Goal: Use online tool/utility: Use online tool/utility

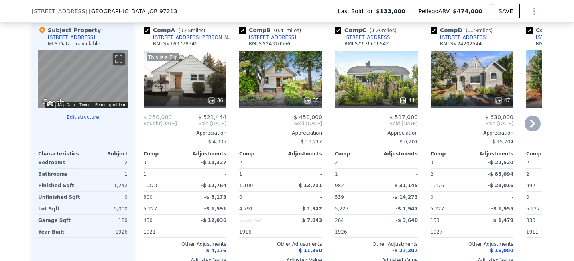
scroll to position [855, 0]
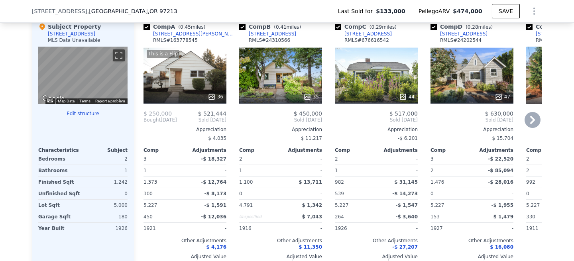
click at [201, 83] on div "This is a Flip 36" at bounding box center [185, 75] width 83 height 57
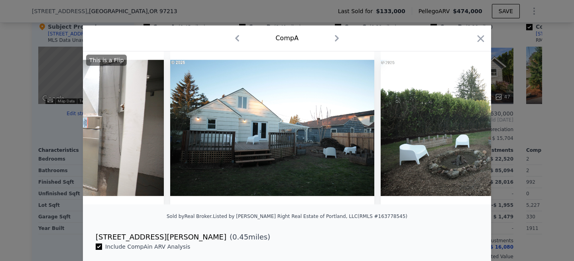
scroll to position [0, 7167]
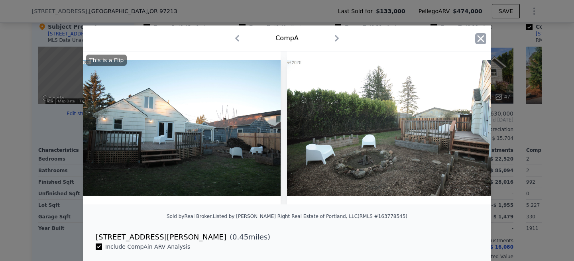
click at [483, 34] on icon "button" at bounding box center [480, 38] width 11 height 11
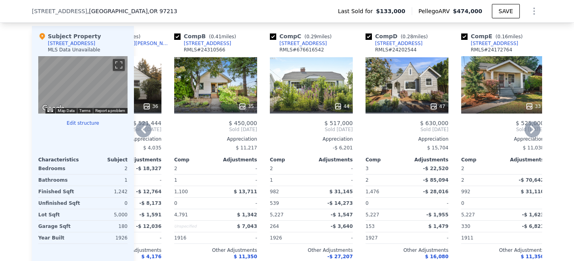
scroll to position [848, 0]
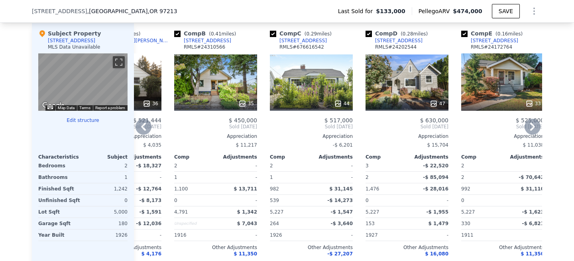
click at [307, 85] on div "44" at bounding box center [311, 81] width 83 height 57
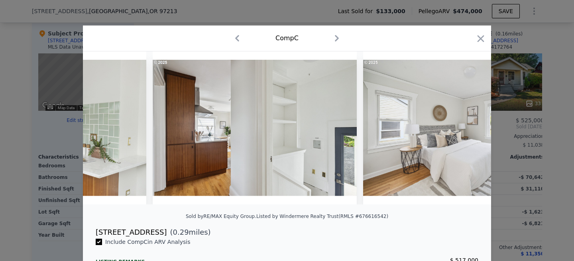
scroll to position [0, 4859]
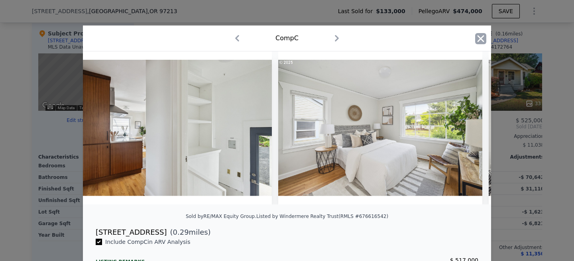
click at [479, 41] on icon "button" at bounding box center [481, 38] width 7 height 7
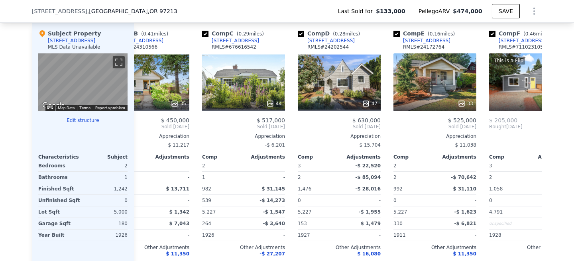
scroll to position [0, 133]
click at [409, 76] on div "33" at bounding box center [434, 81] width 83 height 57
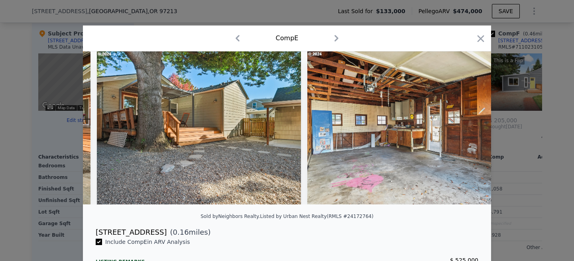
scroll to position [0, 6536]
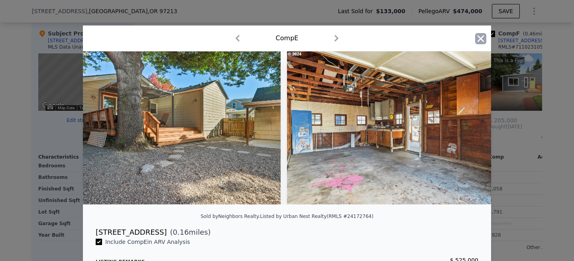
click at [483, 38] on icon "button" at bounding box center [480, 38] width 11 height 11
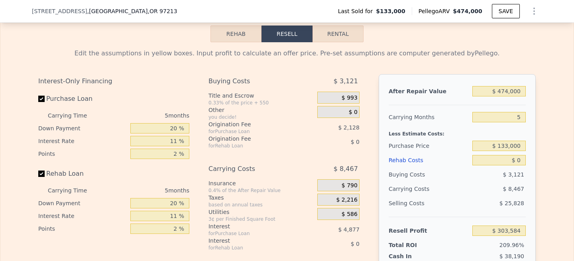
scroll to position [1188, 0]
drag, startPoint x: 508, startPoint y: 145, endPoint x: 500, endPoint y: 145, distance: 8.0
click at [500, 145] on input "$ 133,000" at bounding box center [499, 145] width 53 height 10
type input "$ 299,000"
click at [517, 160] on input "$ 0" at bounding box center [499, 160] width 53 height 10
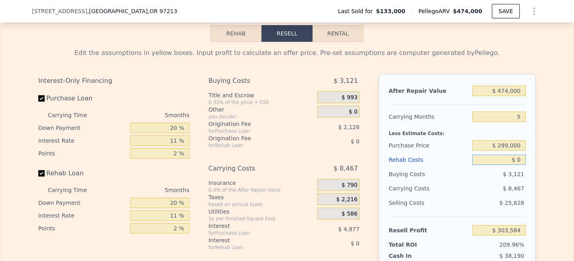
type input "$ 128,285"
click at [517, 162] on input "$ 0" at bounding box center [499, 160] width 53 height 10
type input "$ 800"
type input "$ 127,442"
type input "$ 8,000"
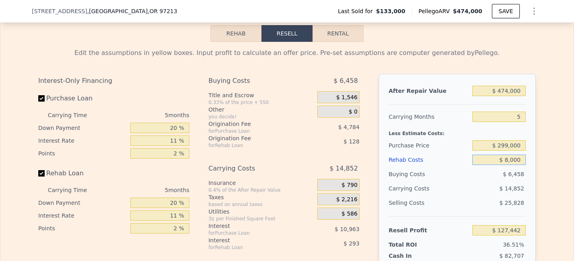
type input "$ 119,862"
type input "$ 8,000"
click at [509, 93] on input "$ 474,000" at bounding box center [499, 91] width 53 height 10
type input "$ 47,000"
type input "-$ 283,655"
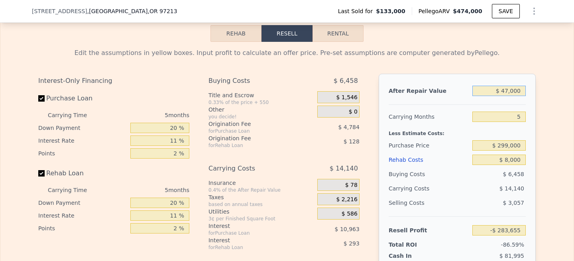
type input "$ 4,000"
type input "-$ 324,290"
type input "$ 46,000"
type input "-$ 284,600"
type input "$ 460,000"
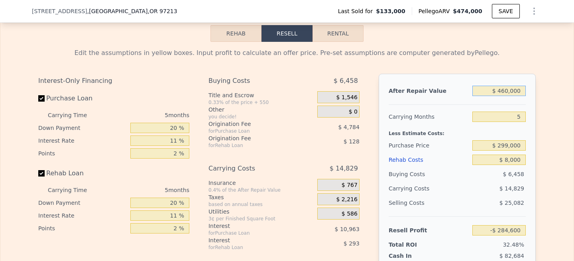
type input "$ 106,631"
type input "$ 460,000"
click at [539, 105] on div "Edit the assumptions in yellow boxes. Input profit to calculate an offer price.…" at bounding box center [287, 190] width 511 height 297
click at [508, 160] on input "$ 8,000" at bounding box center [499, 160] width 53 height 10
type input "$ 80,000"
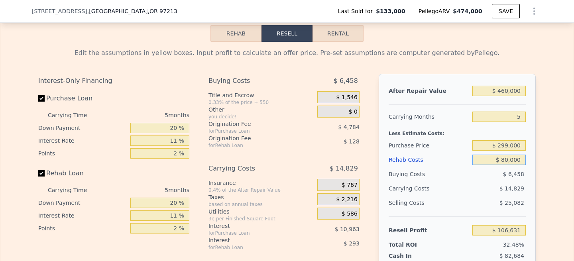
type input "$ 30,839"
click at [533, 157] on div "After Repair Value $ 460,000 Carrying Months 5 Less Estimate Costs: Purchase Pr…" at bounding box center [457, 185] width 157 height 222
click at [509, 163] on input "$ 80,000" at bounding box center [499, 160] width 53 height 10
type input "$ 000"
type input "$ 115,054"
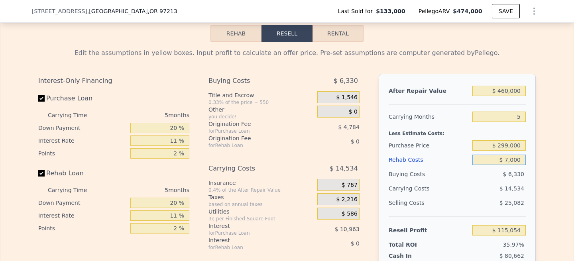
type input "$ 75,000"
type input "$ 36,104"
type input "$ 75,000"
click at [550, 161] on div "Edit the assumptions in yellow boxes. Input profit to calculate an offer price.…" at bounding box center [287, 190] width 574 height 297
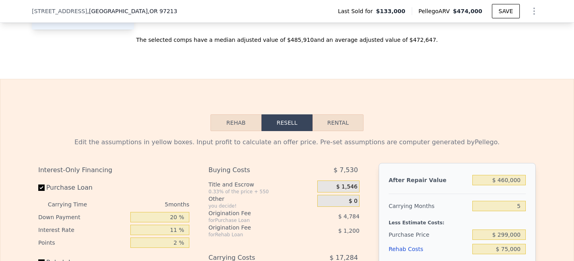
scroll to position [1107, 0]
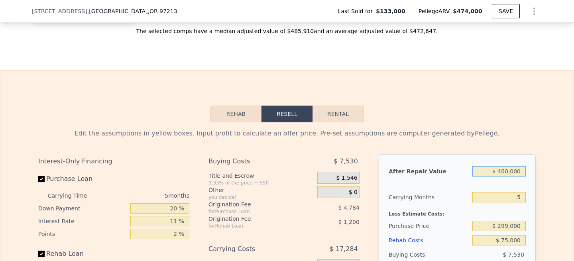
click at [508, 173] on input "$ 460,000" at bounding box center [499, 171] width 53 height 10
type input "$ 4,000"
type input "-$ 394,817"
type input "$ 48,000"
type input "-$ 353,237"
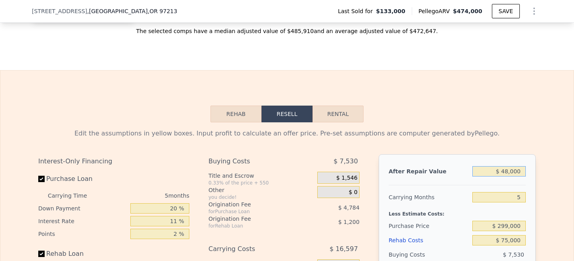
type input "$ 480,000"
type input "$ 55,005"
type input "$ 480,000"
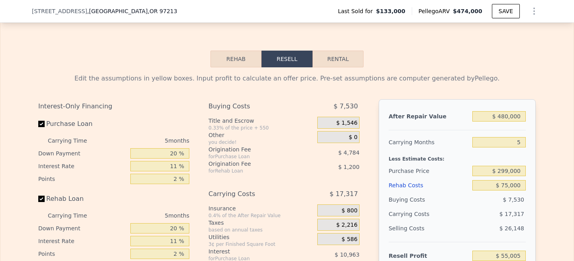
scroll to position [1166, 0]
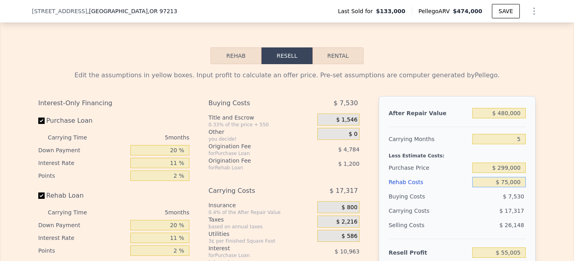
click at [507, 185] on input "$ 75,000" at bounding box center [499, 182] width 53 height 10
click at [509, 184] on input "$ 75,000" at bounding box center [499, 182] width 53 height 10
type input "$ 7,000"
type input "$ 126,588"
type input "$ 000"
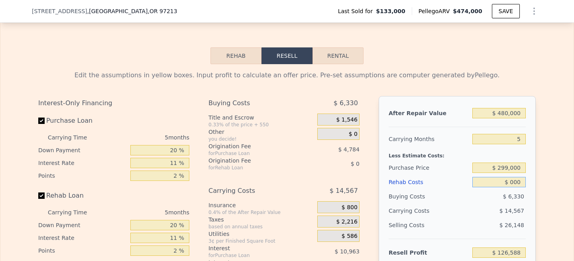
type input "$ 133,955"
type input "$ 80,000"
type input "$ 49,740"
type input "$ 80,000"
click at [532, 184] on div "After Repair Value $ 480,000 Carrying Months 5 Less Estimate Costs: Purchase Pr…" at bounding box center [457, 207] width 157 height 222
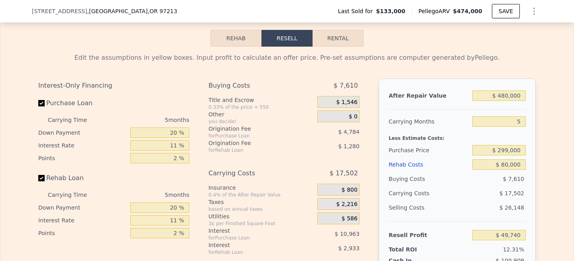
scroll to position [1187, 0]
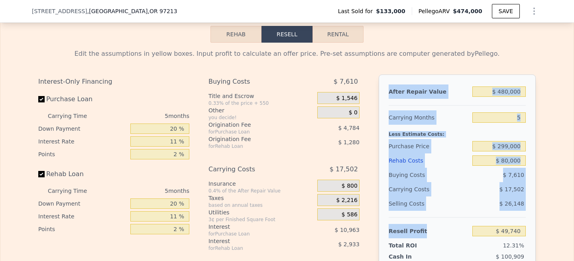
drag, startPoint x: 529, startPoint y: 234, endPoint x: 388, endPoint y: 96, distance: 197.5
click at [388, 96] on div "After Repair Value $ 480,000 Carrying Months 5 Less Estimate Costs: Purchase Pr…" at bounding box center [457, 186] width 157 height 222
copy div "After Repair Value Carrying Months Less Estimate Costs: Purchase Price Rehab Co…"
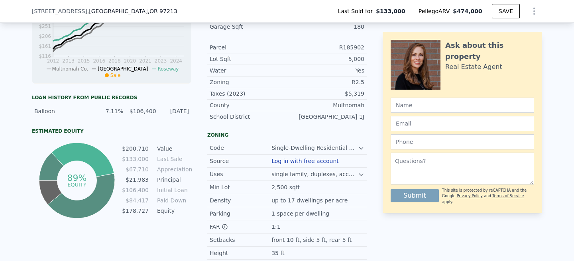
scroll to position [0, 0]
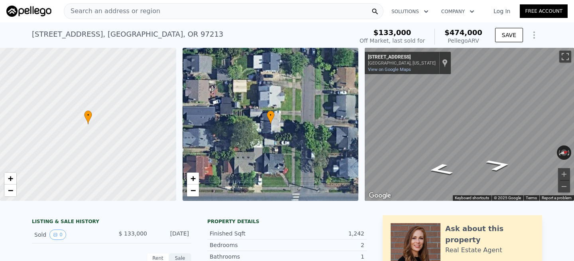
click at [175, 16] on div "Search an address or region" at bounding box center [224, 11] width 320 height 16
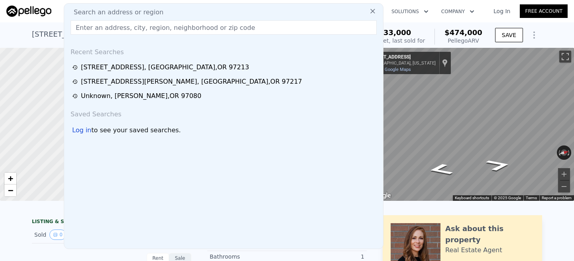
type input "$ 474,000"
type input "$ 0"
type input "$ 303,584"
type input "[STREET_ADDRESS]"
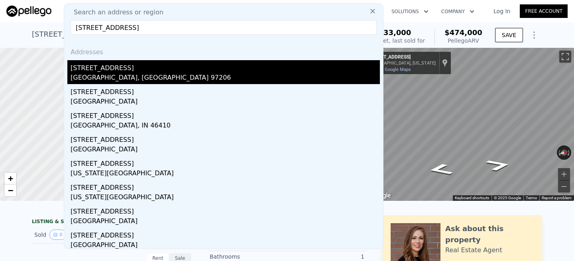
click at [112, 66] on div "[STREET_ADDRESS]" at bounding box center [226, 66] width 310 height 13
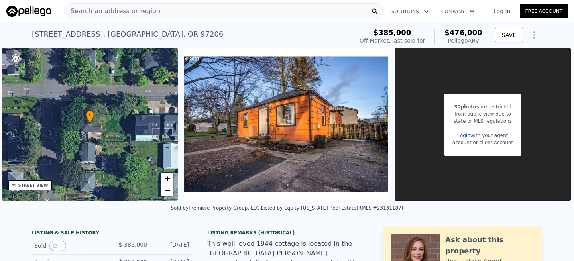
click at [170, 12] on div "Search an address or region" at bounding box center [224, 11] width 320 height 16
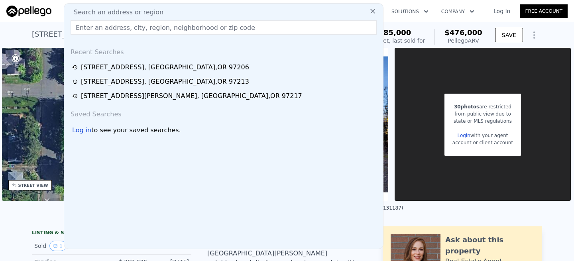
type input "[STREET_ADDRESS]"
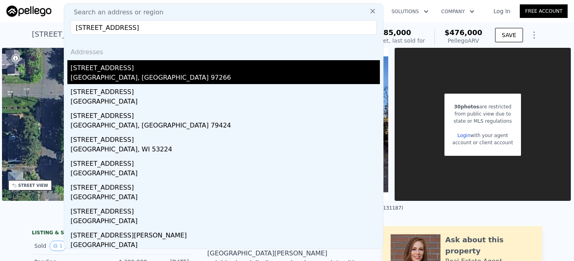
click at [108, 69] on div "[STREET_ADDRESS]" at bounding box center [226, 66] width 310 height 13
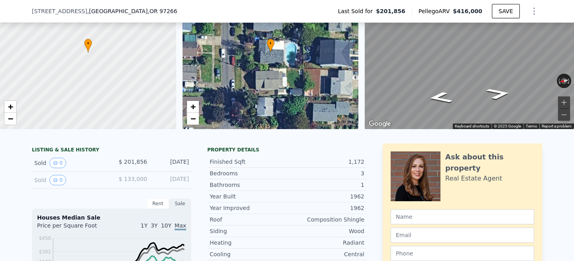
scroll to position [63, 0]
